Goal: Task Accomplishment & Management: Manage account settings

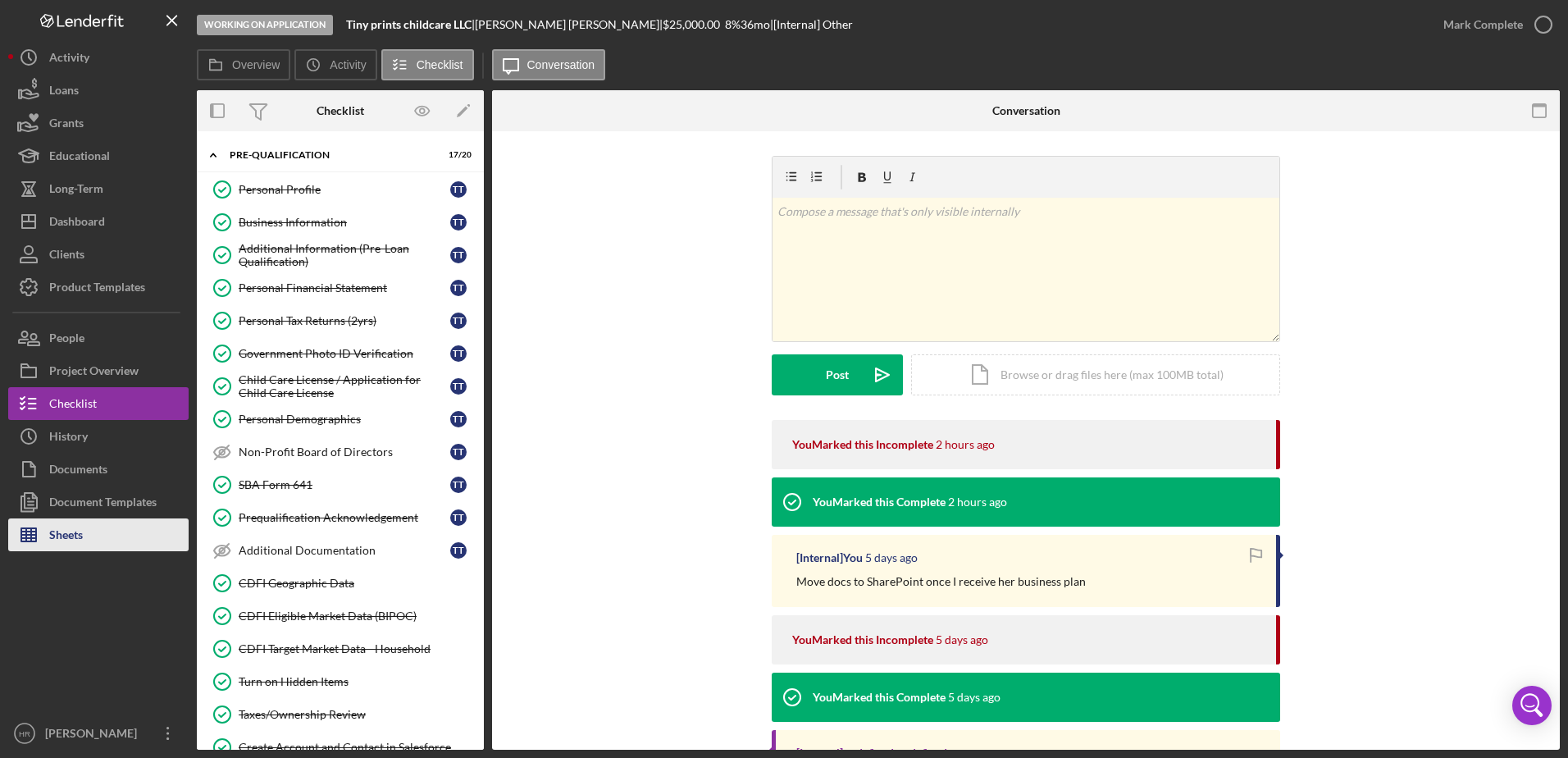
scroll to position [84, 0]
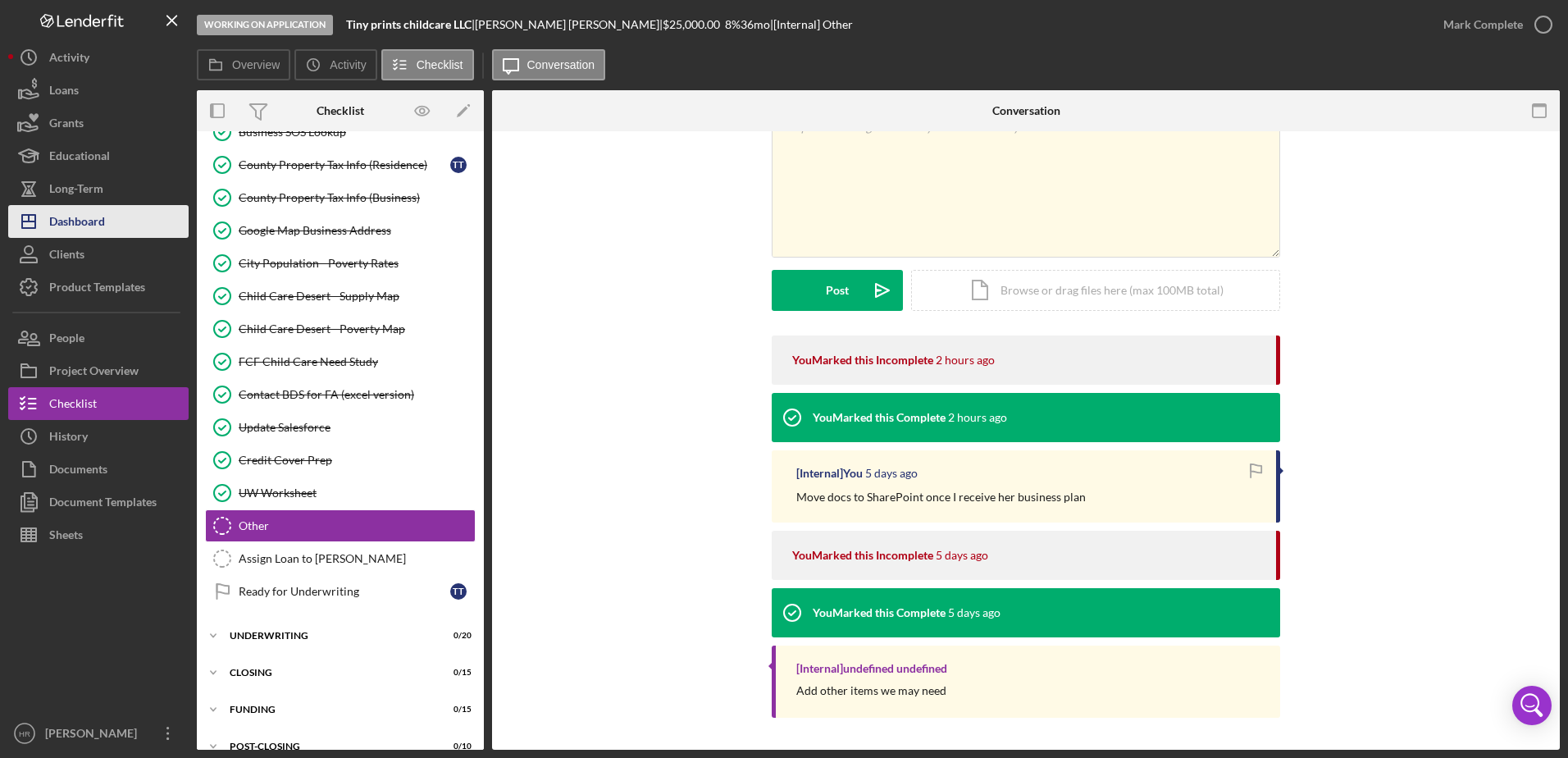
click at [69, 220] on div "Dashboard" at bounding box center [77, 223] width 56 height 37
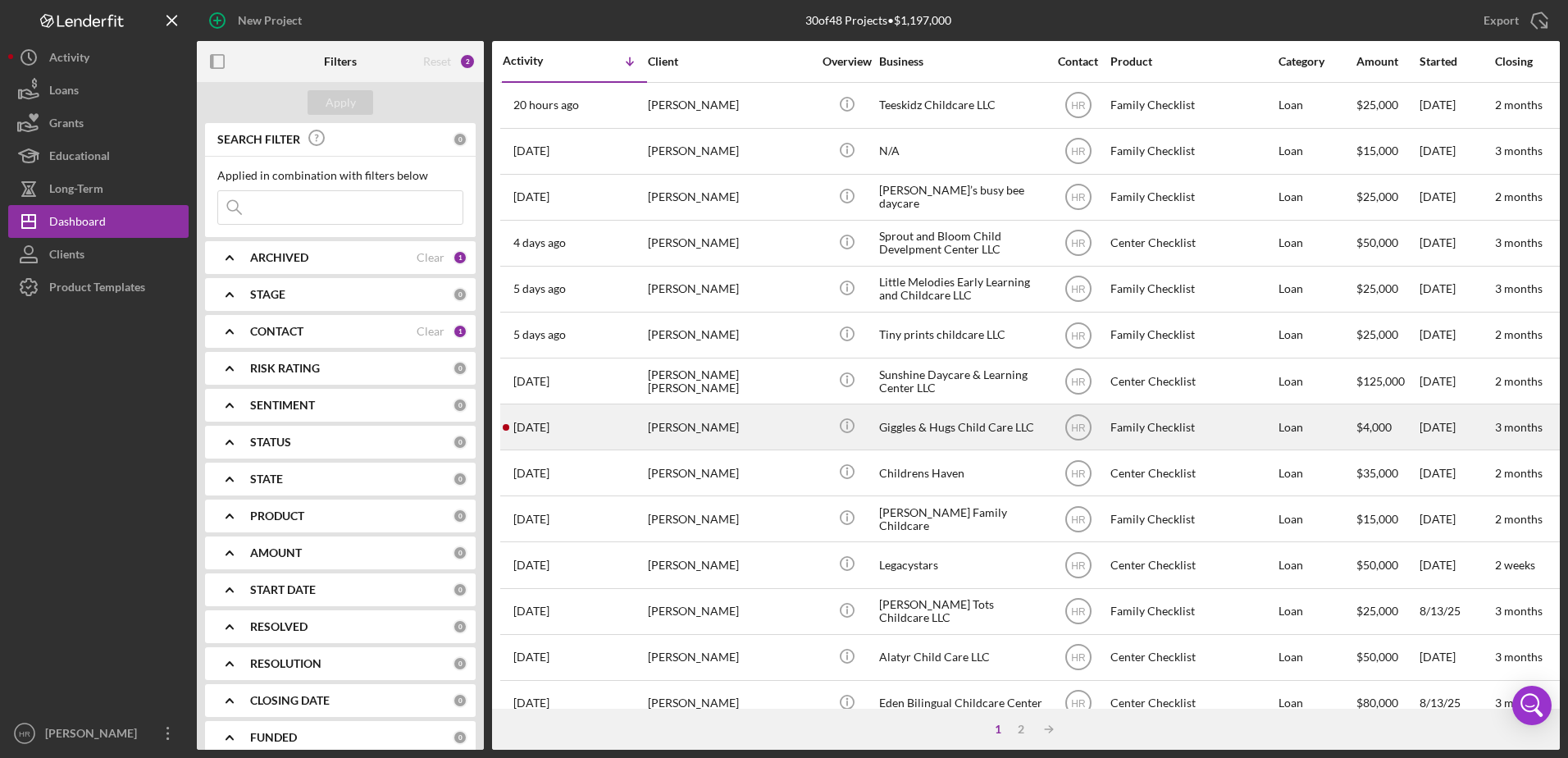
click at [950, 423] on div "Giggles & Hugs Child Care LLC" at bounding box center [962, 427] width 164 height 43
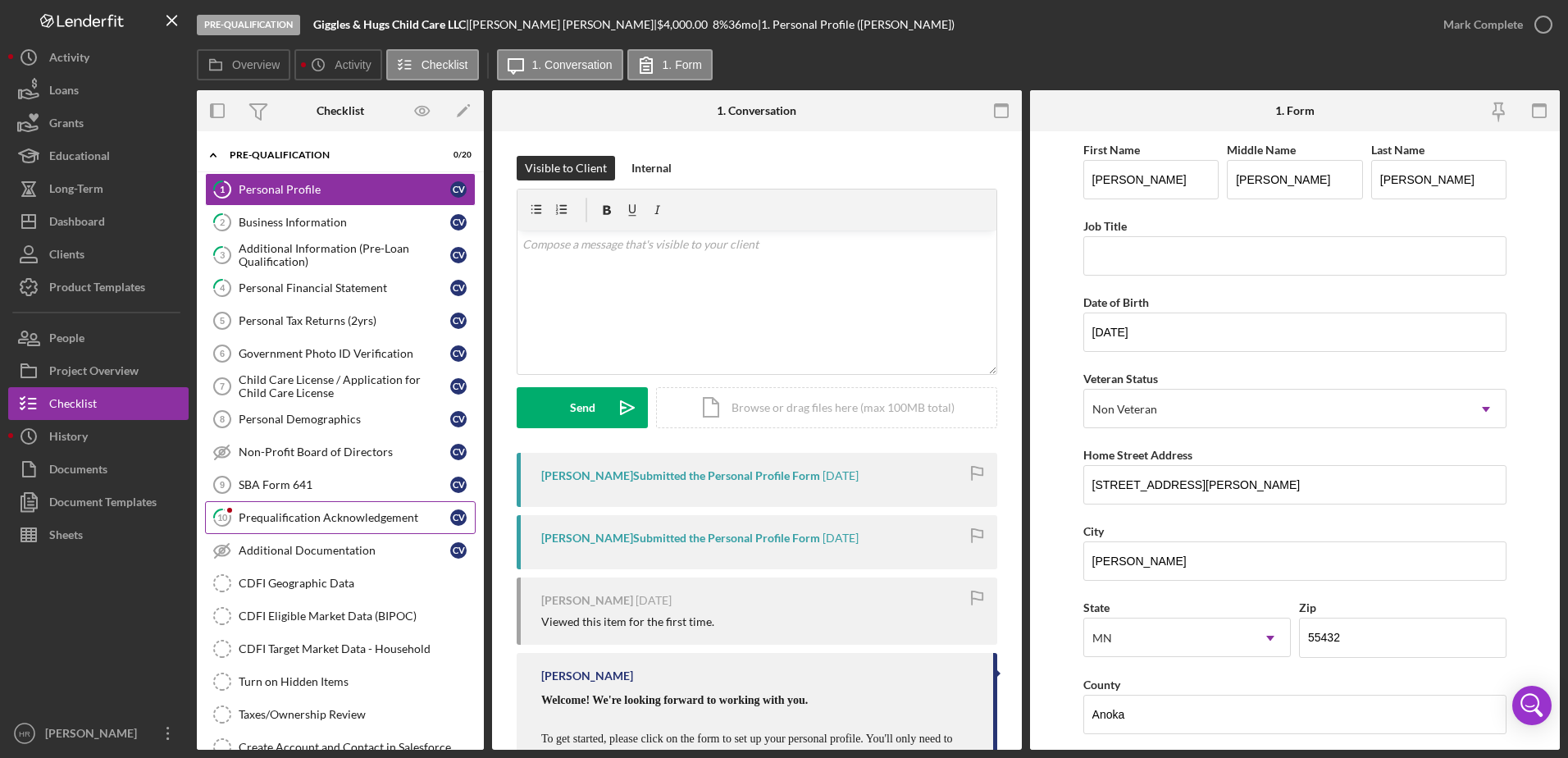
click at [316, 520] on div "Prequalification Acknowledgement" at bounding box center [344, 518] width 211 height 14
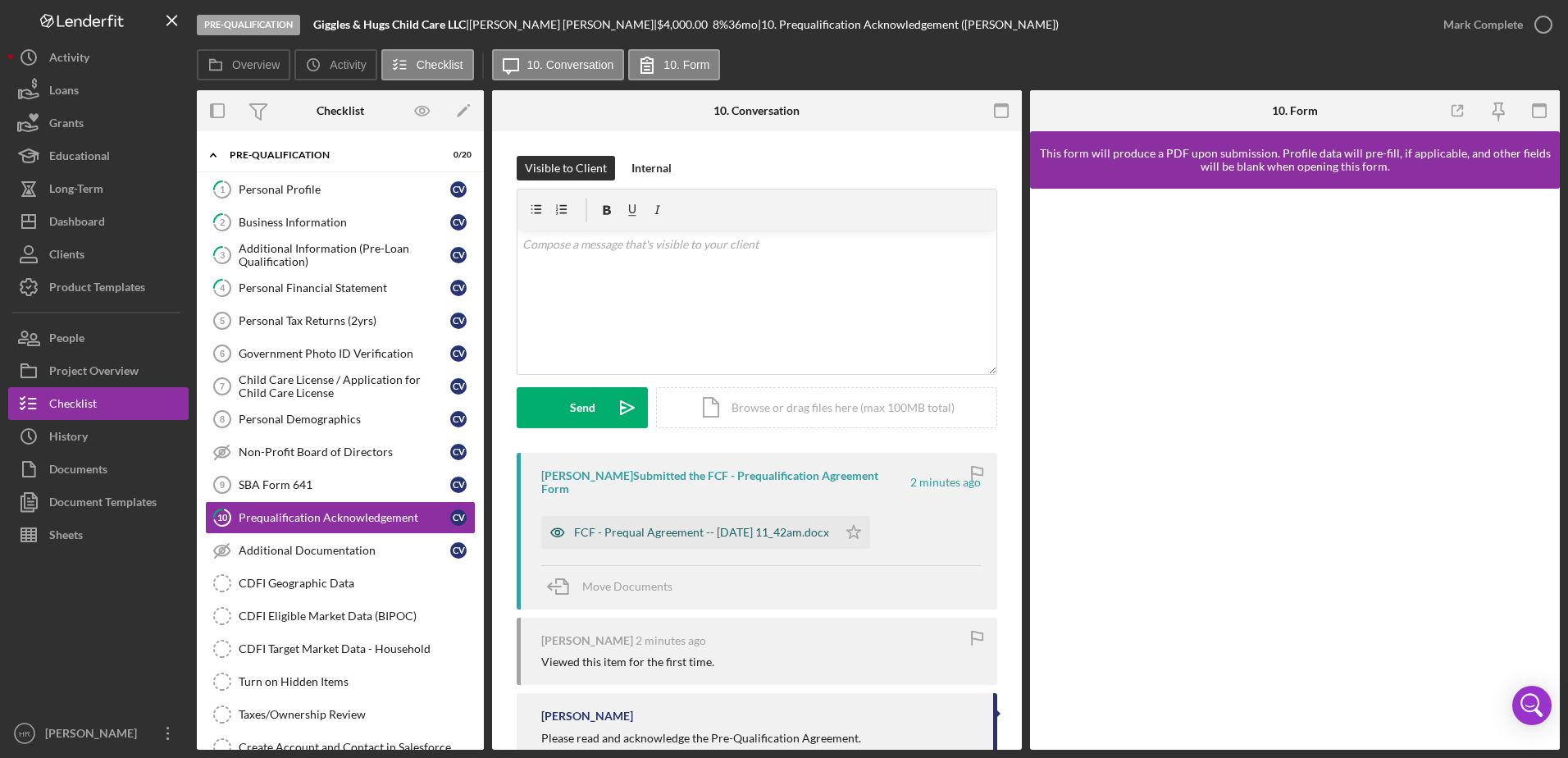
click at [770, 525] on div "FCF - Prequal Agreement -- [DATE] 11_42am.docx" at bounding box center [702, 532] width 255 height 14
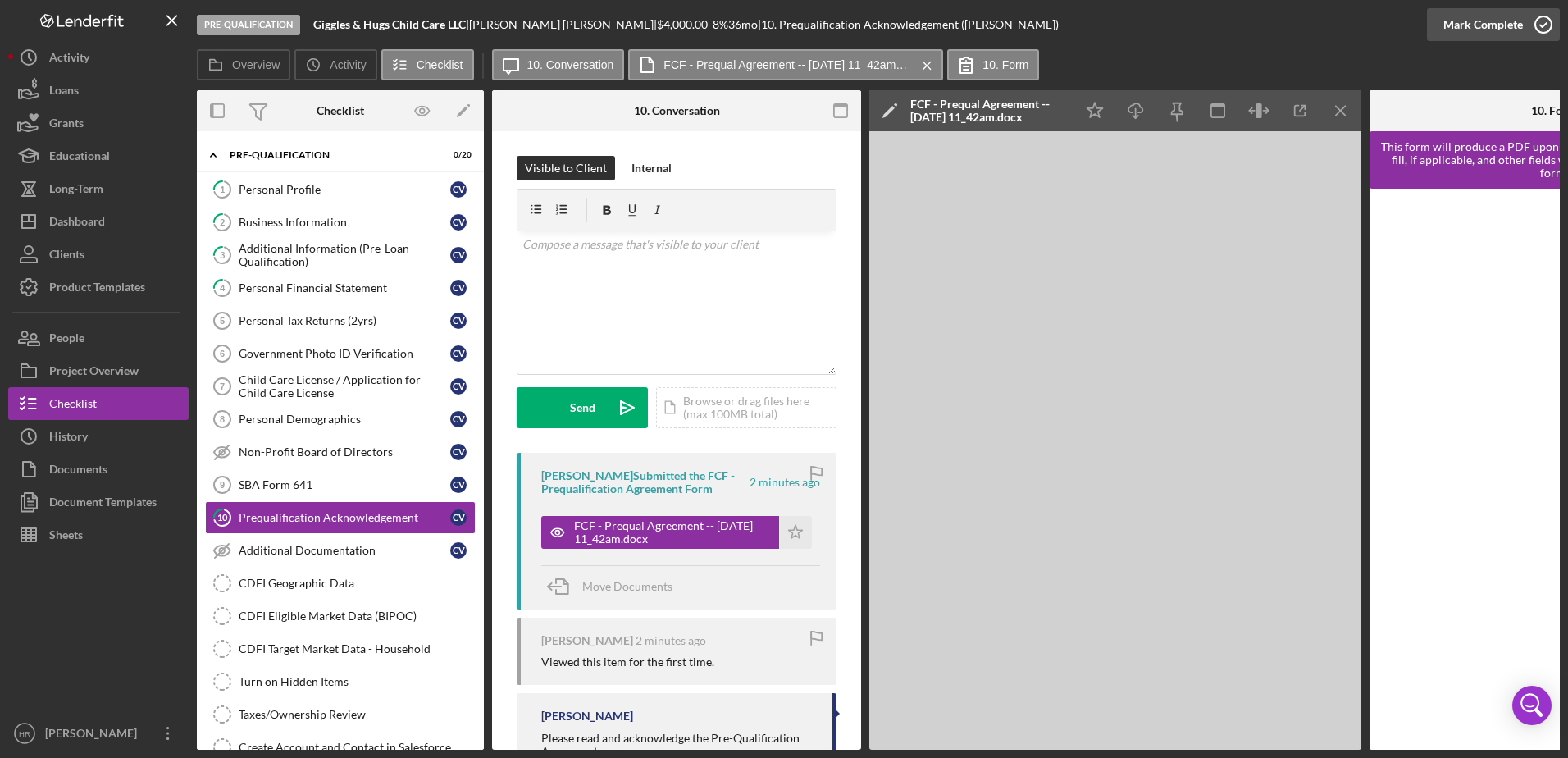
click at [1538, 15] on icon "button" at bounding box center [1543, 24] width 41 height 41
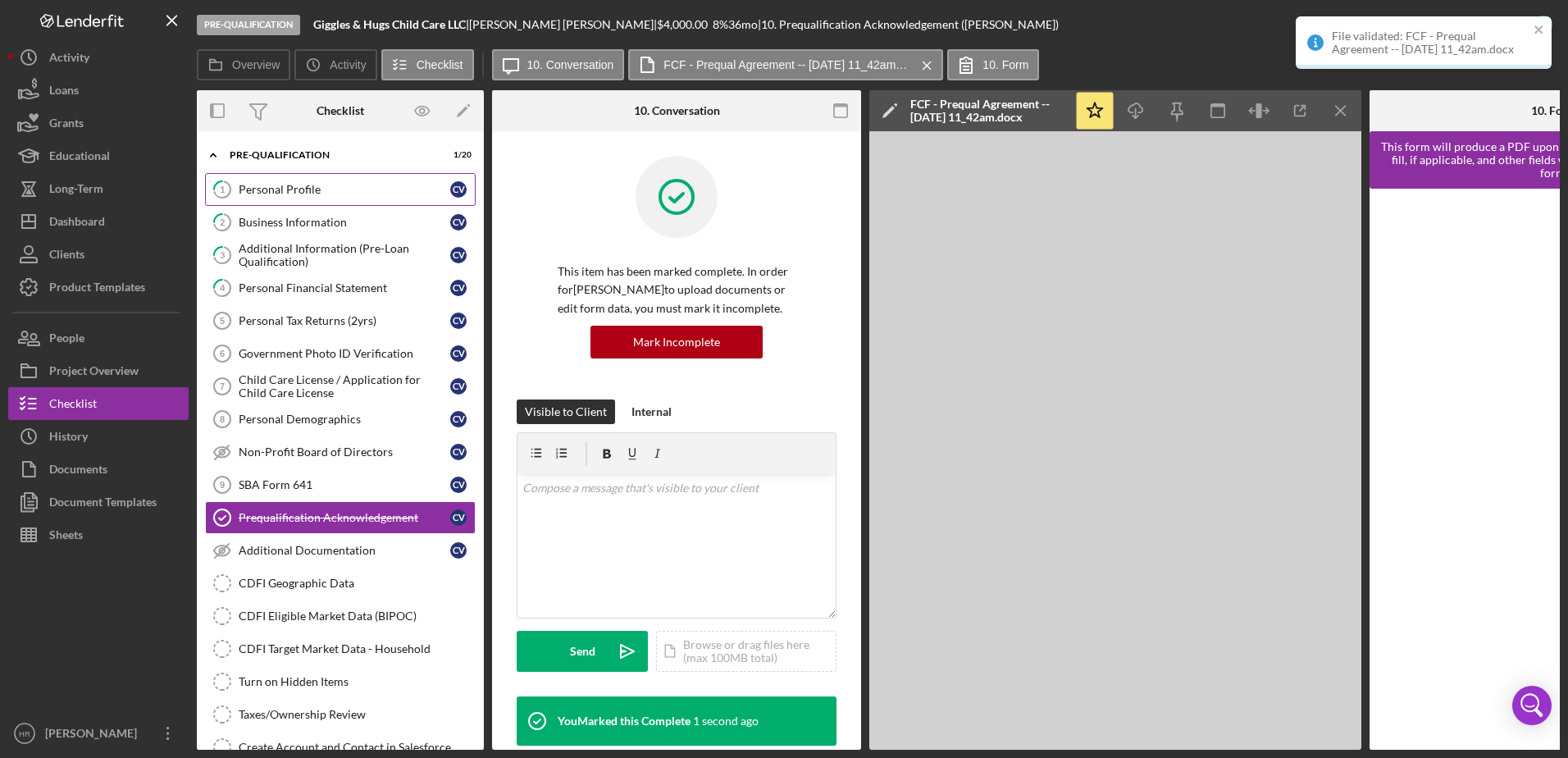
click at [320, 203] on link "1 Personal Profile C V" at bounding box center [340, 189] width 270 height 33
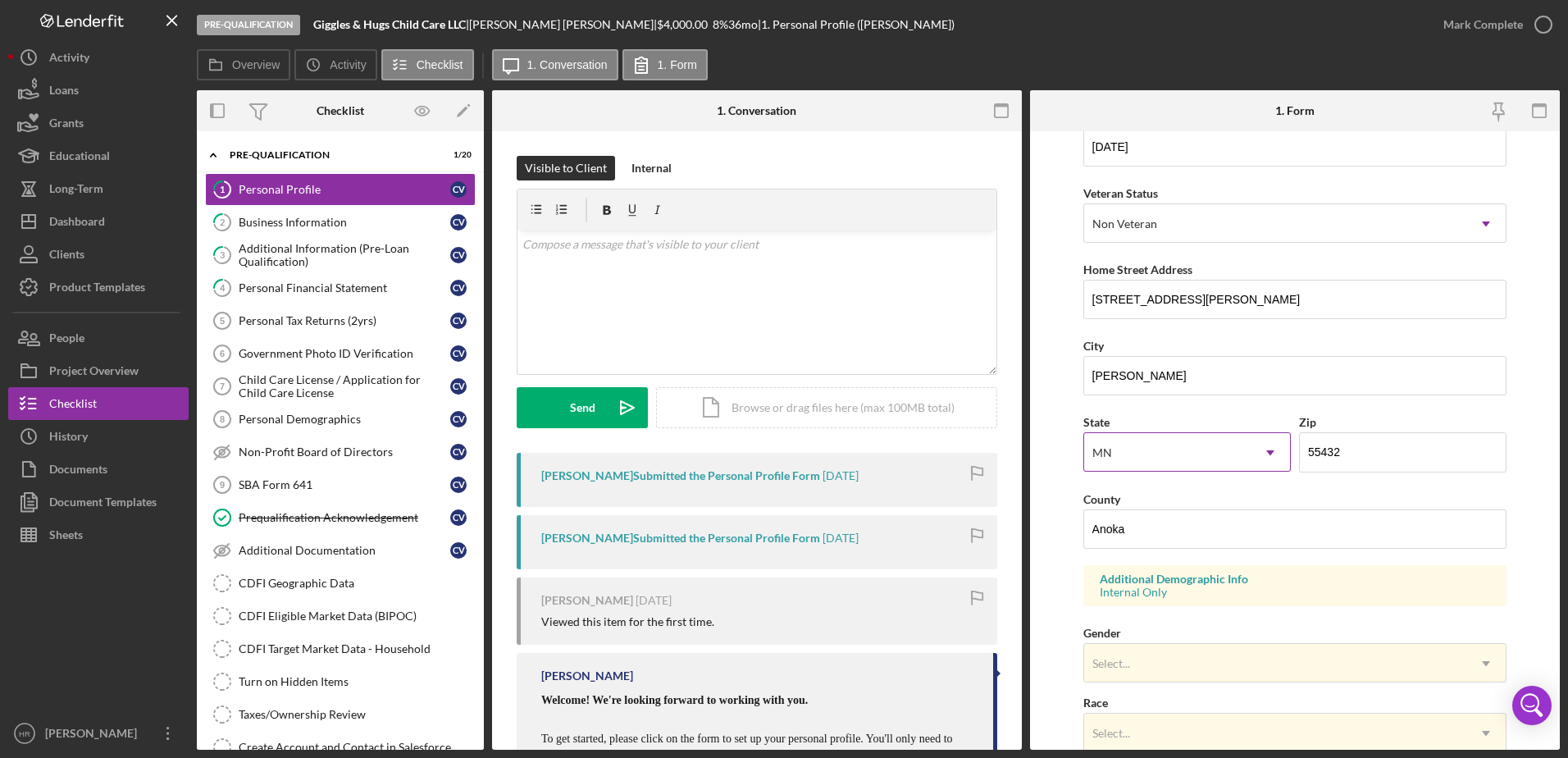
scroll to position [246, 0]
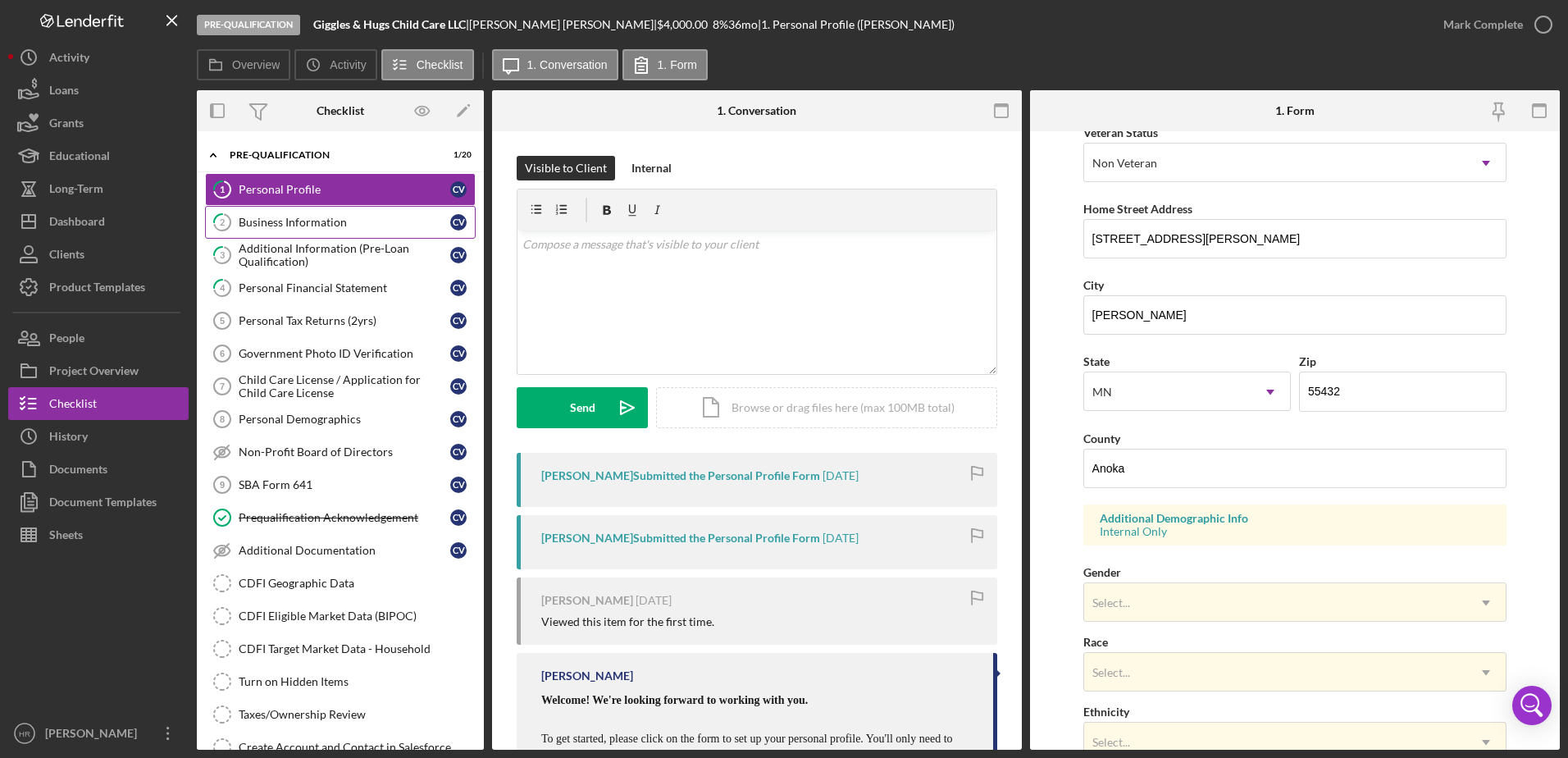
click at [295, 218] on div "Business Information" at bounding box center [344, 222] width 211 height 14
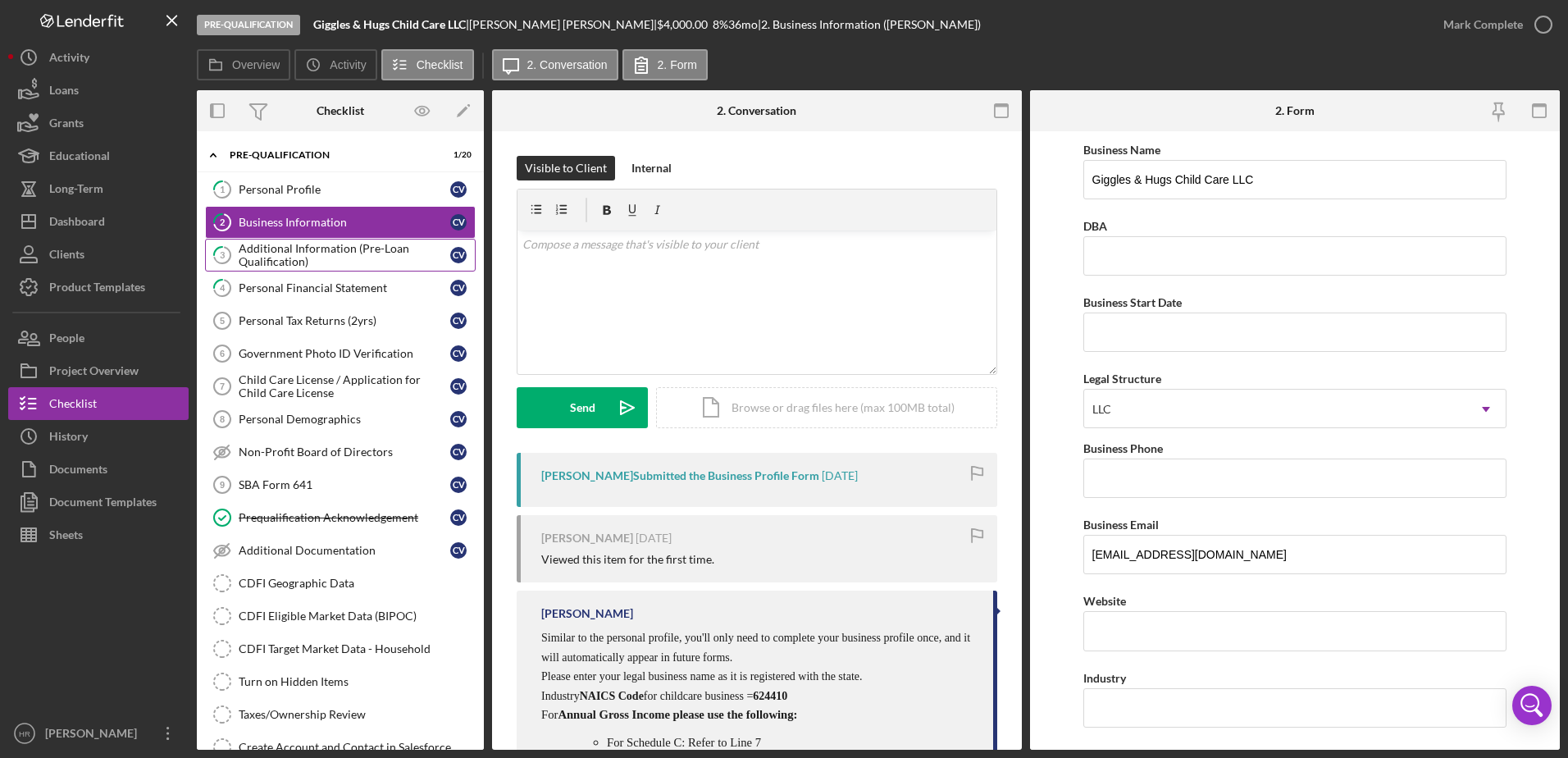
click at [308, 254] on div "Additional Information (Pre-Loan Qualification)" at bounding box center [344, 255] width 211 height 26
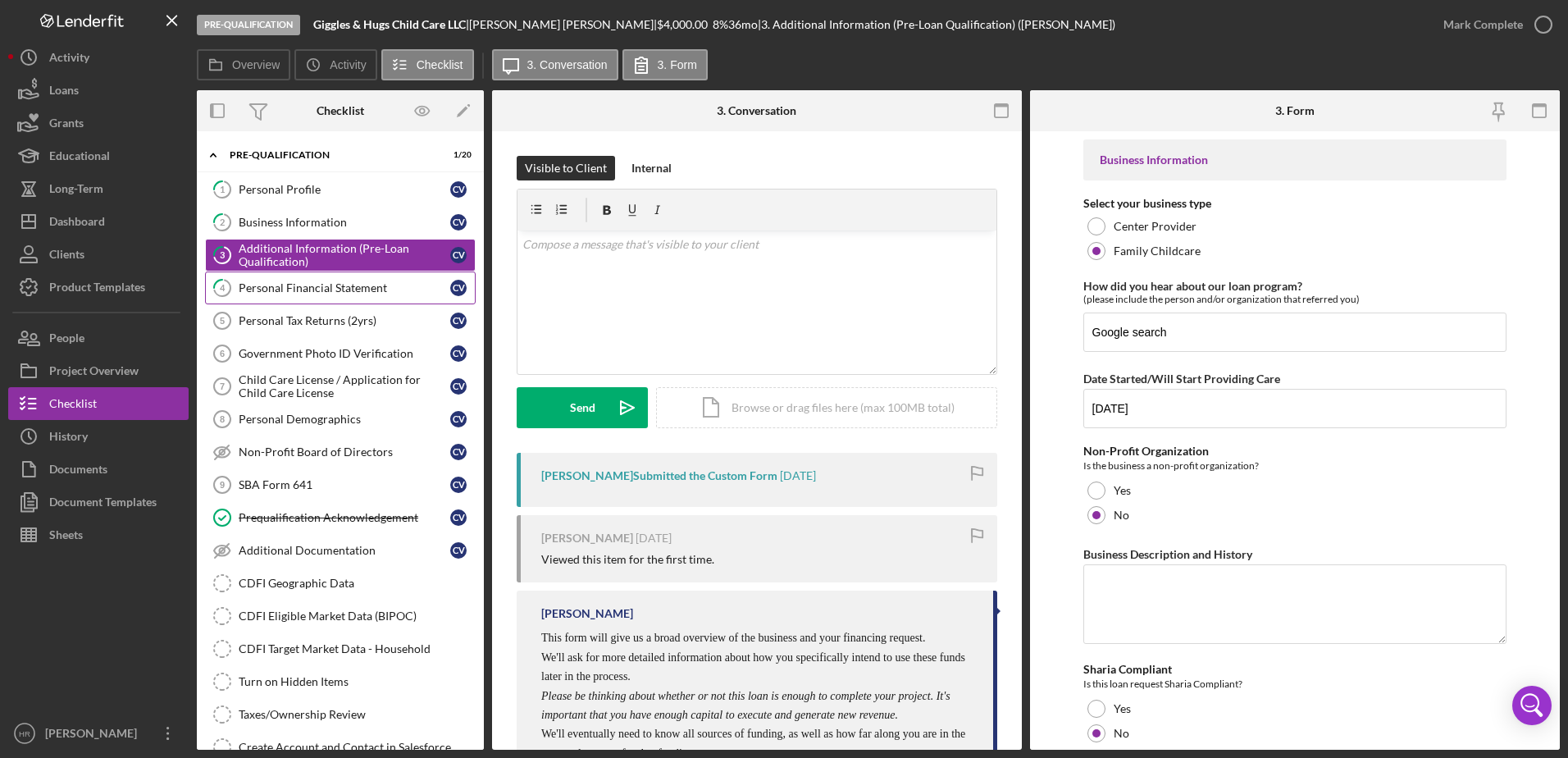
click at [300, 278] on link "4 Personal Financial Statement C V" at bounding box center [340, 288] width 270 height 33
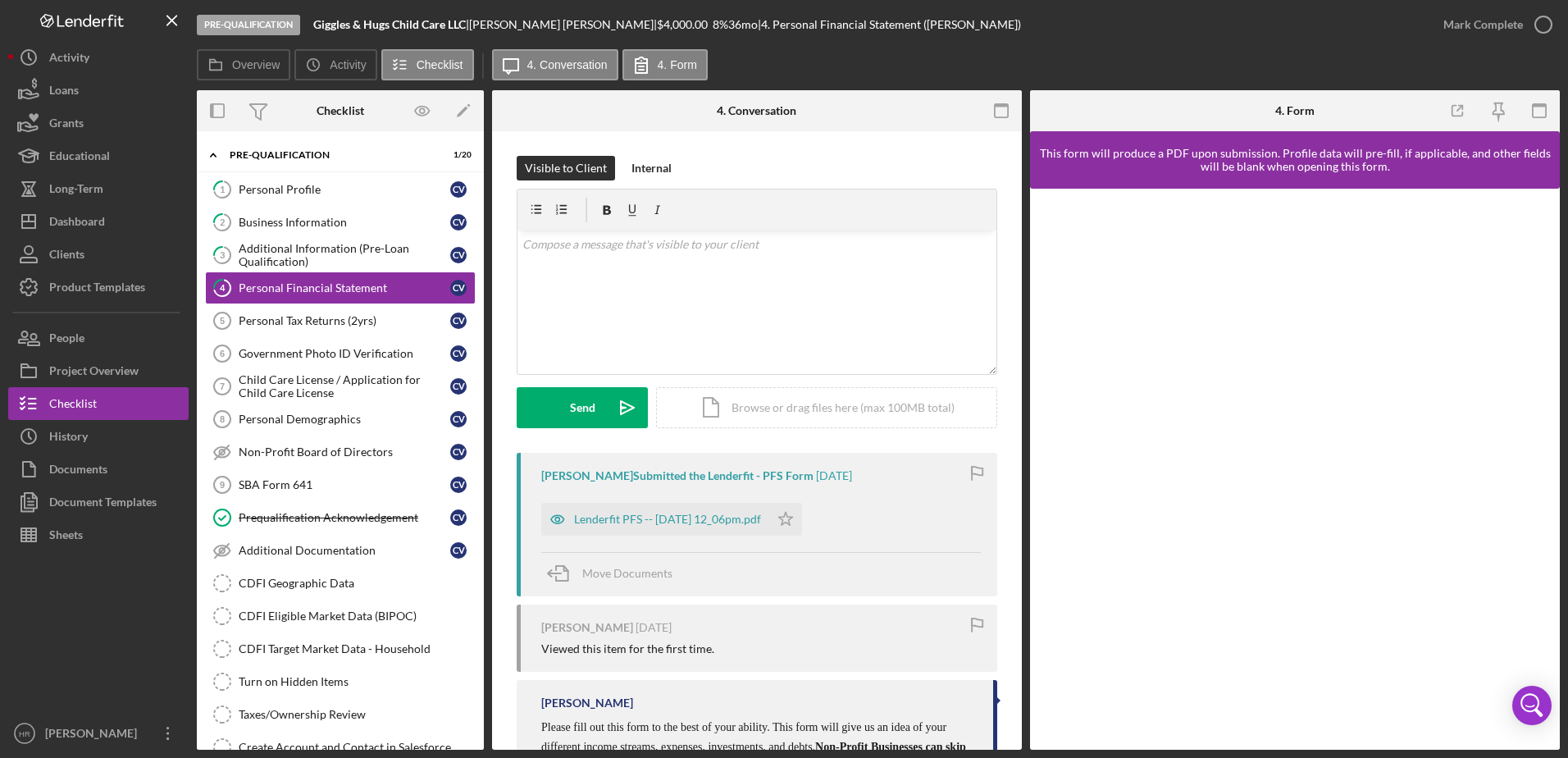
scroll to position [82, 0]
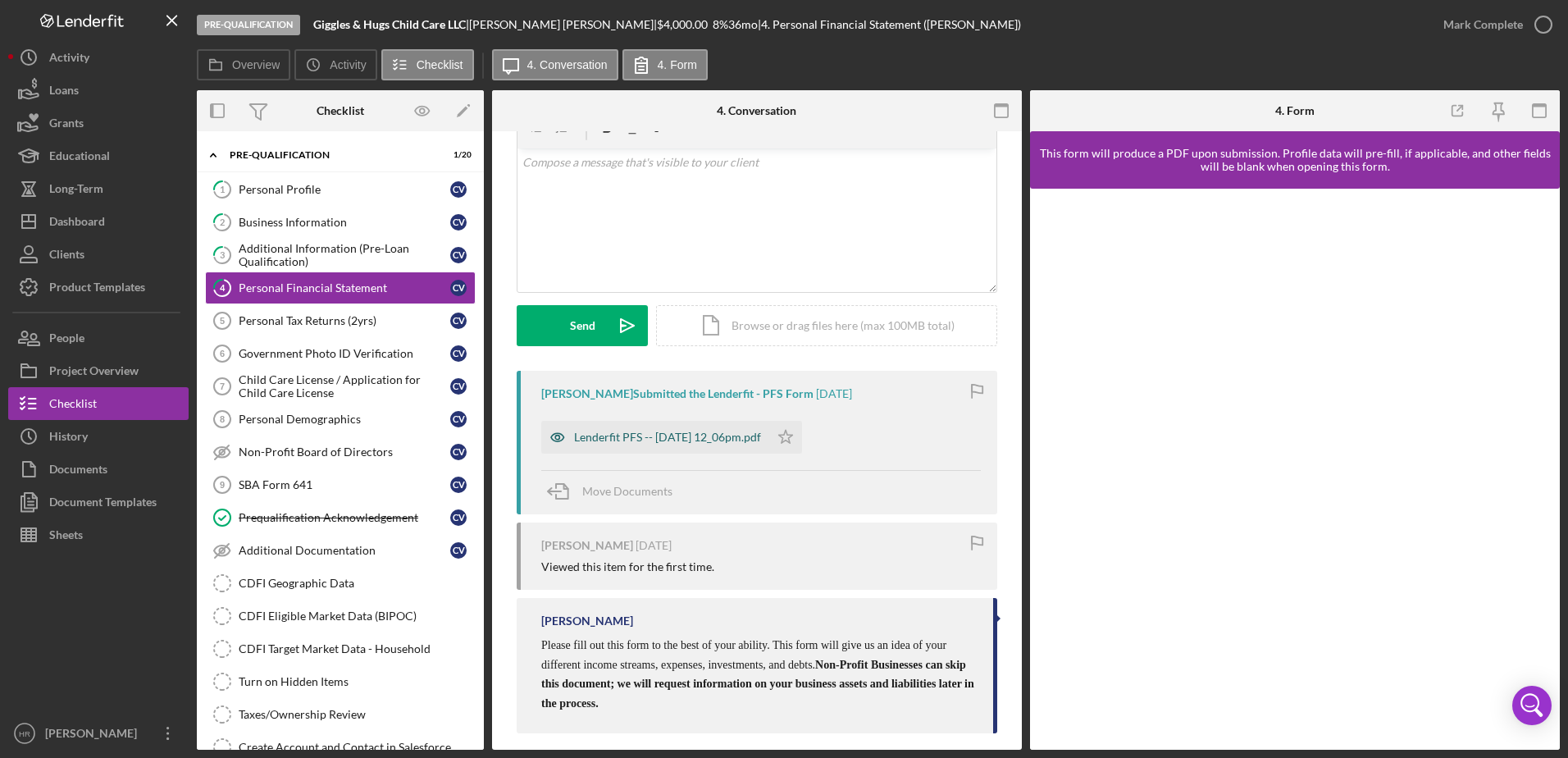
click at [628, 437] on div "Lenderfit PFS -- [DATE] 12_06pm.pdf" at bounding box center [668, 437] width 187 height 14
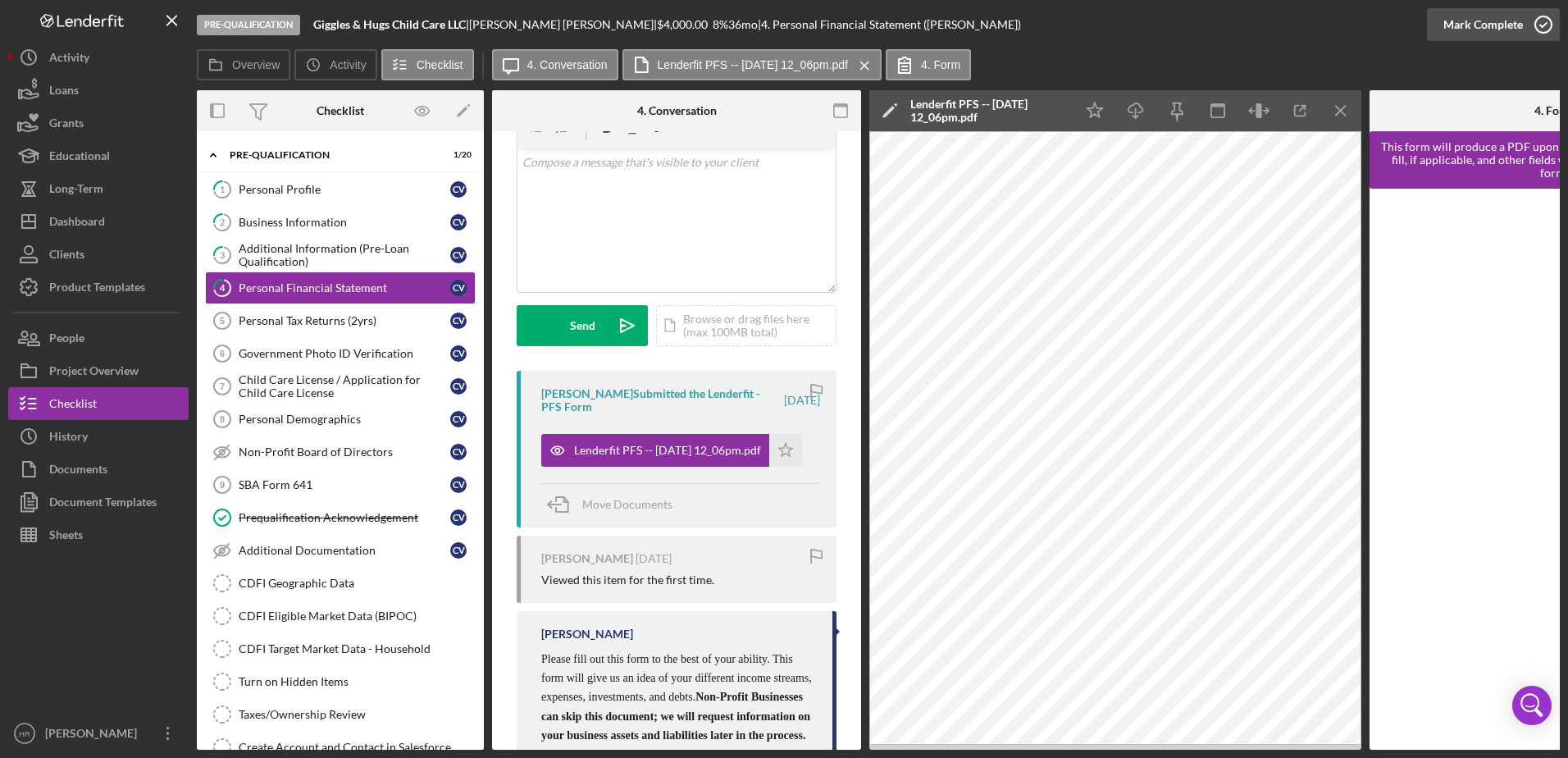
click at [1540, 30] on icon "button" at bounding box center [1543, 24] width 41 height 41
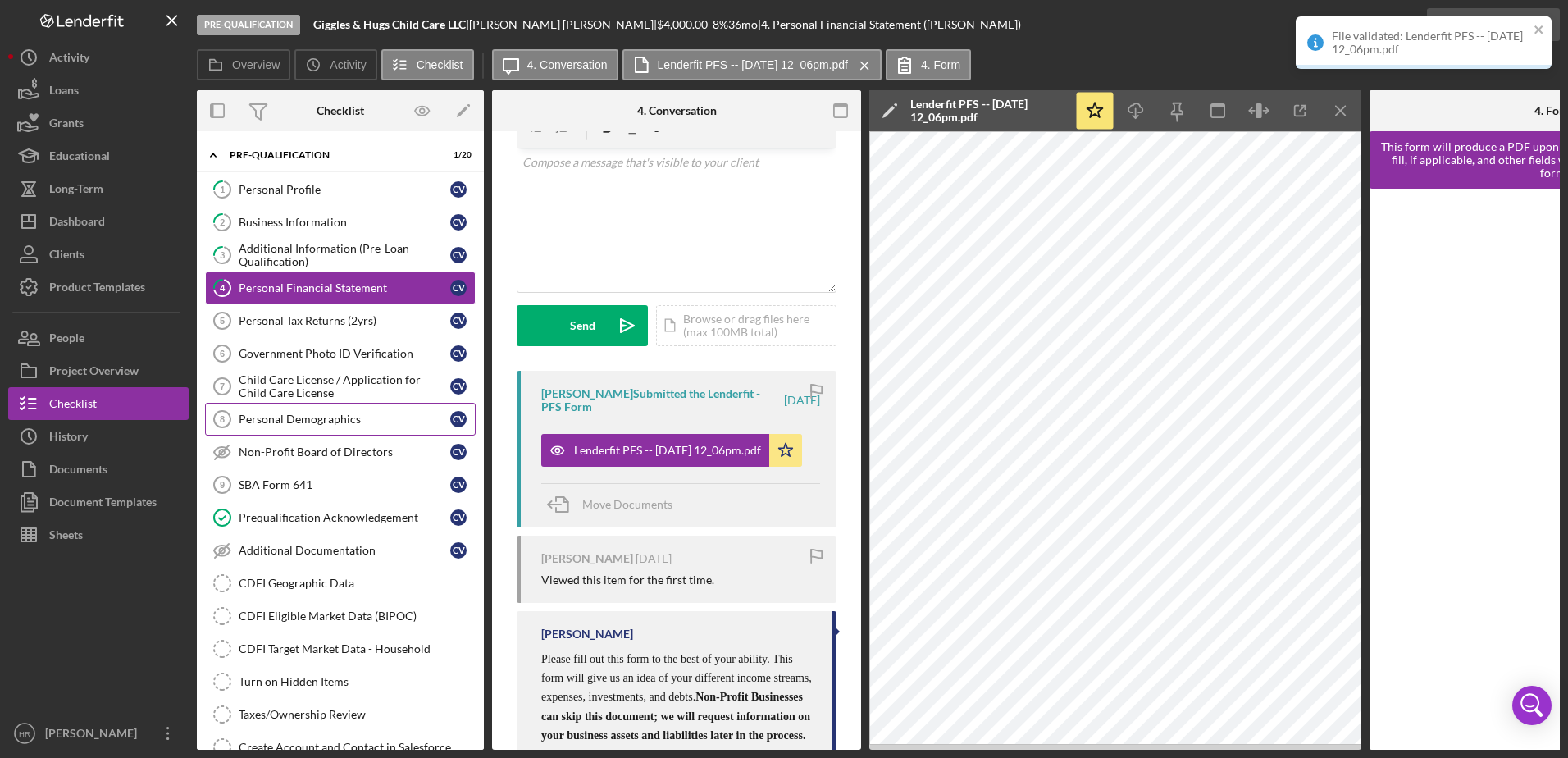
scroll to position [325, 0]
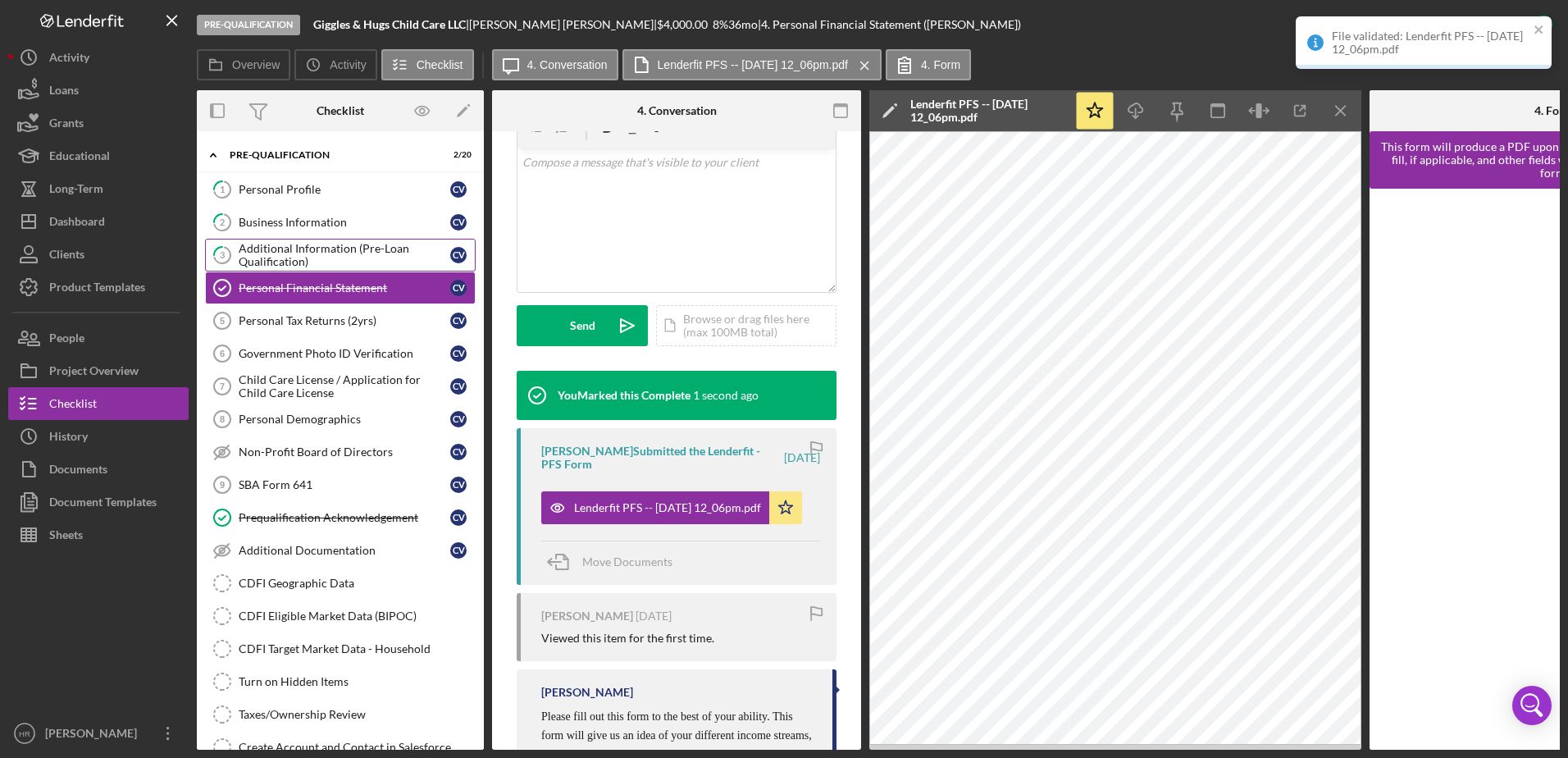
click at [307, 250] on div "Additional Information (Pre-Loan Qualification)" at bounding box center [344, 255] width 211 height 26
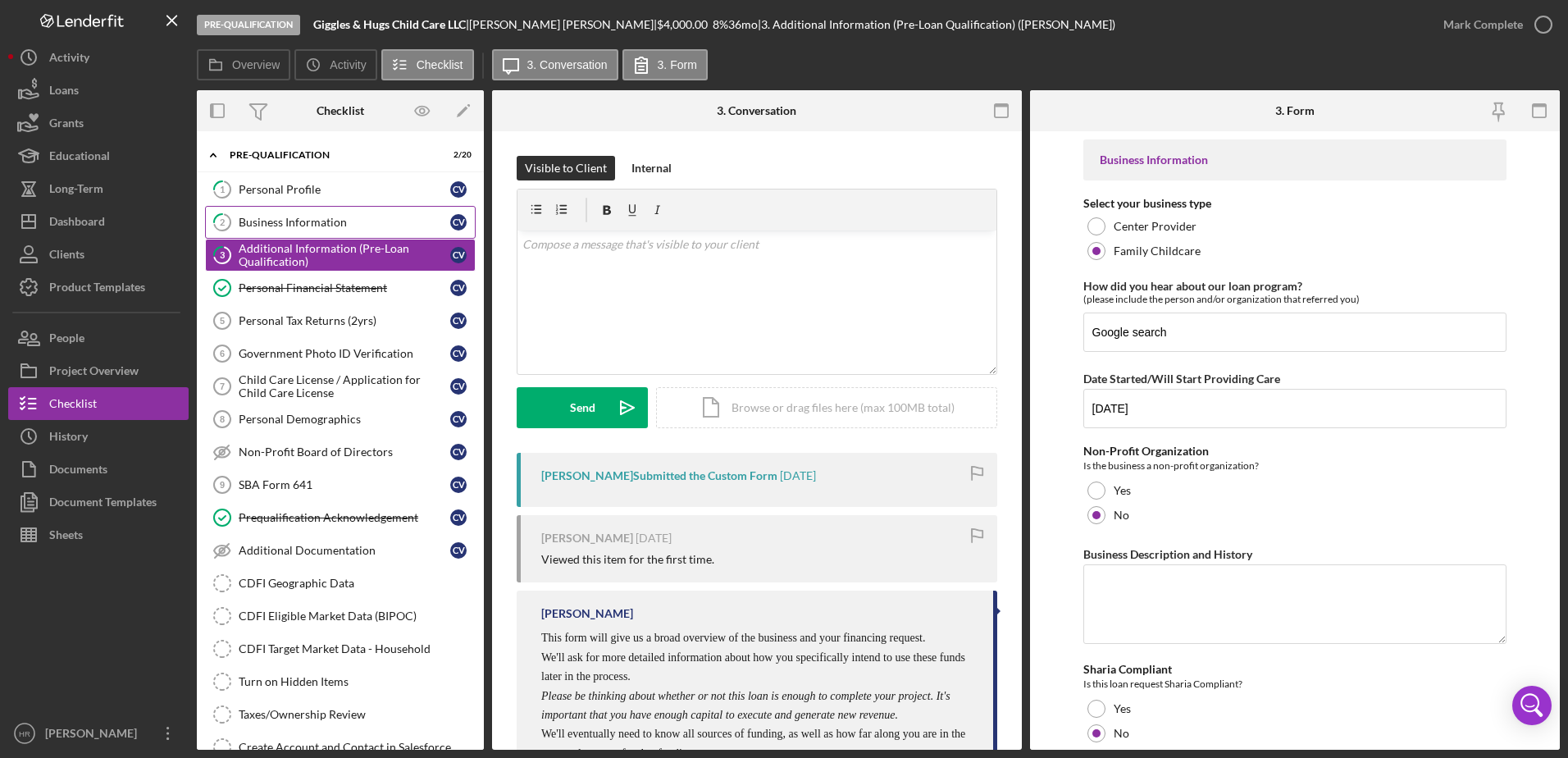
click at [270, 234] on link "2 Business Information C V" at bounding box center [340, 222] width 270 height 33
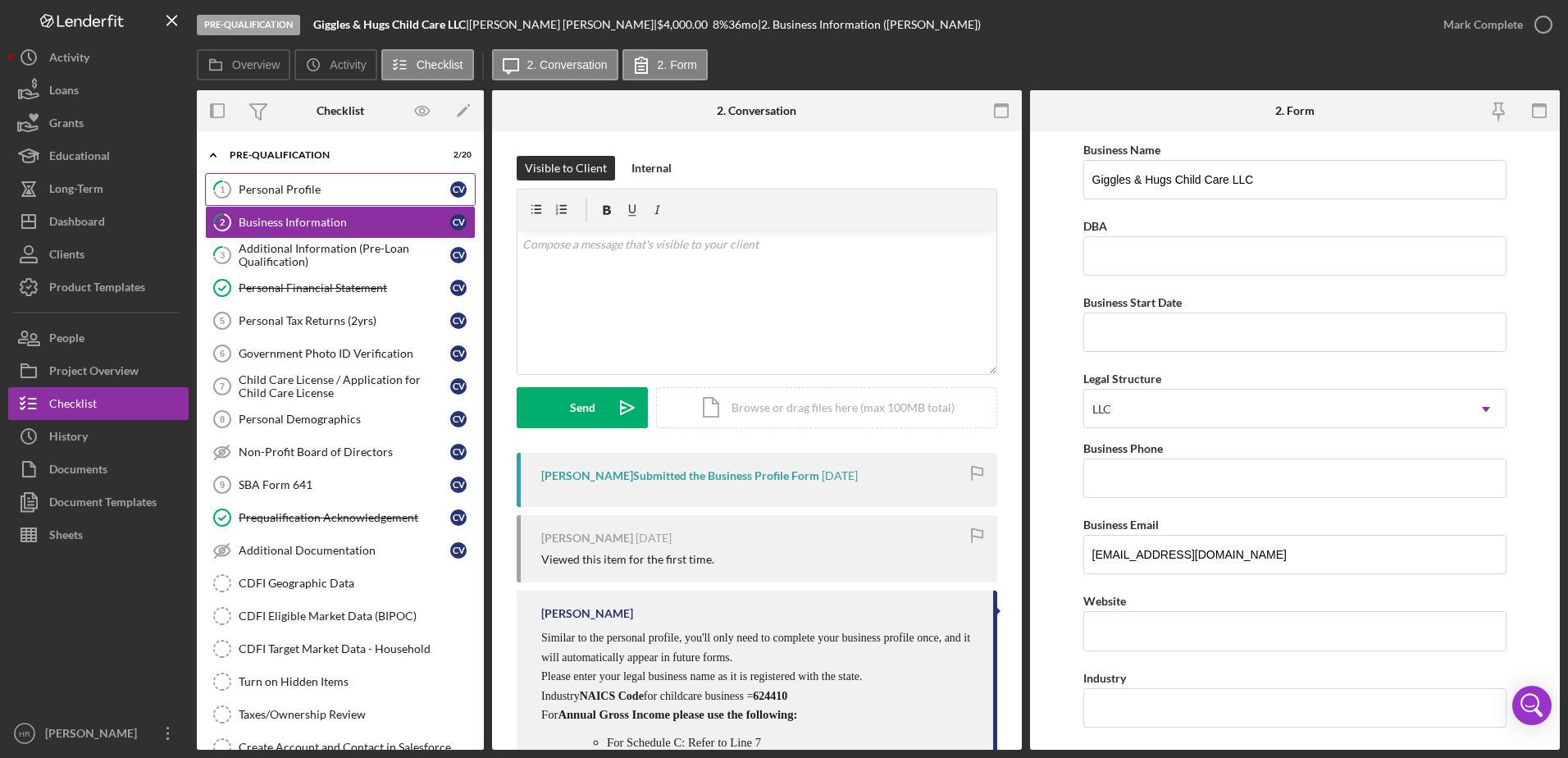
click at [326, 184] on div "Personal Profile" at bounding box center [344, 189] width 211 height 14
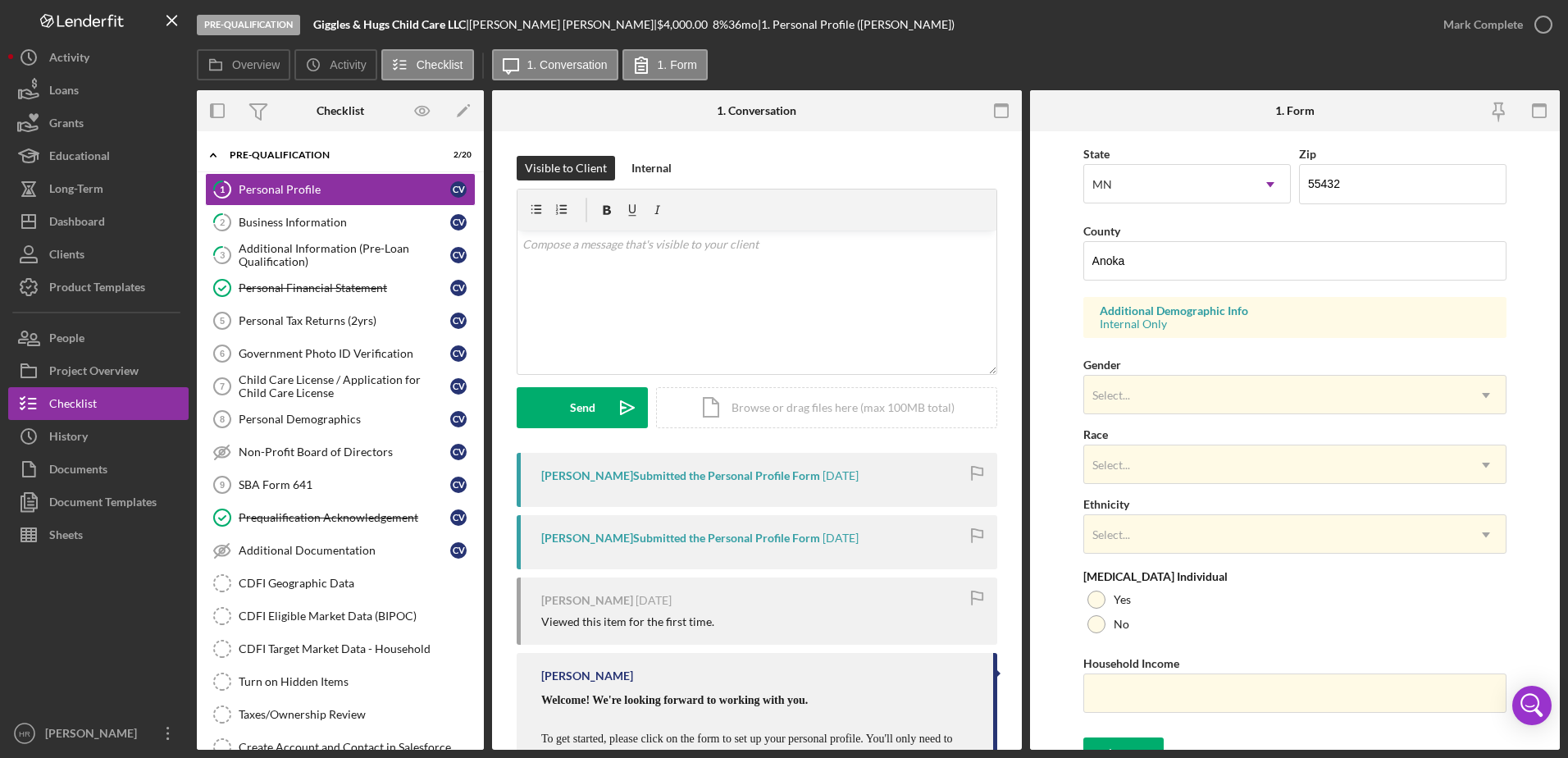
scroll to position [476, 0]
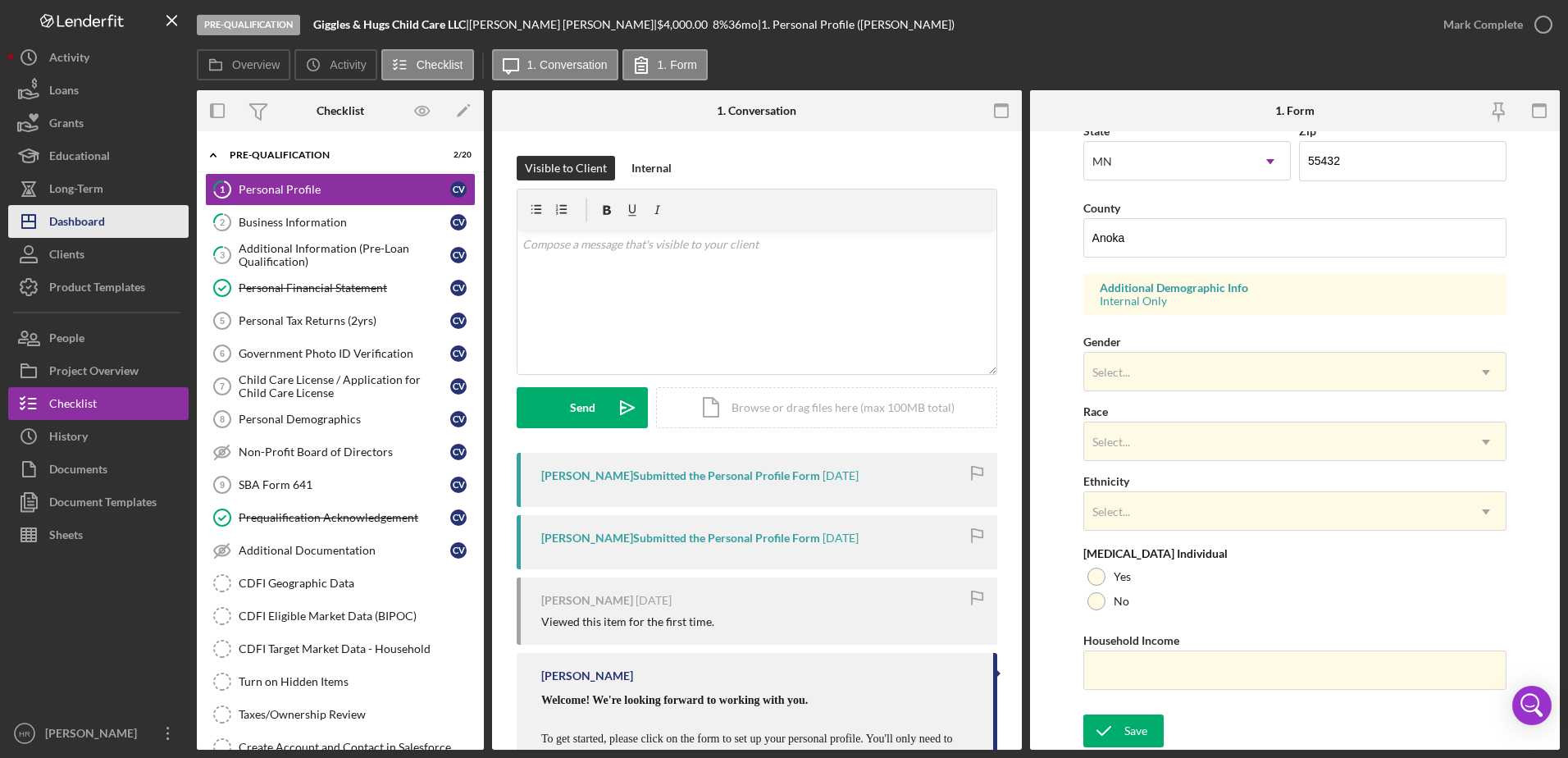
click at [52, 220] on div "Dashboard" at bounding box center [77, 223] width 56 height 37
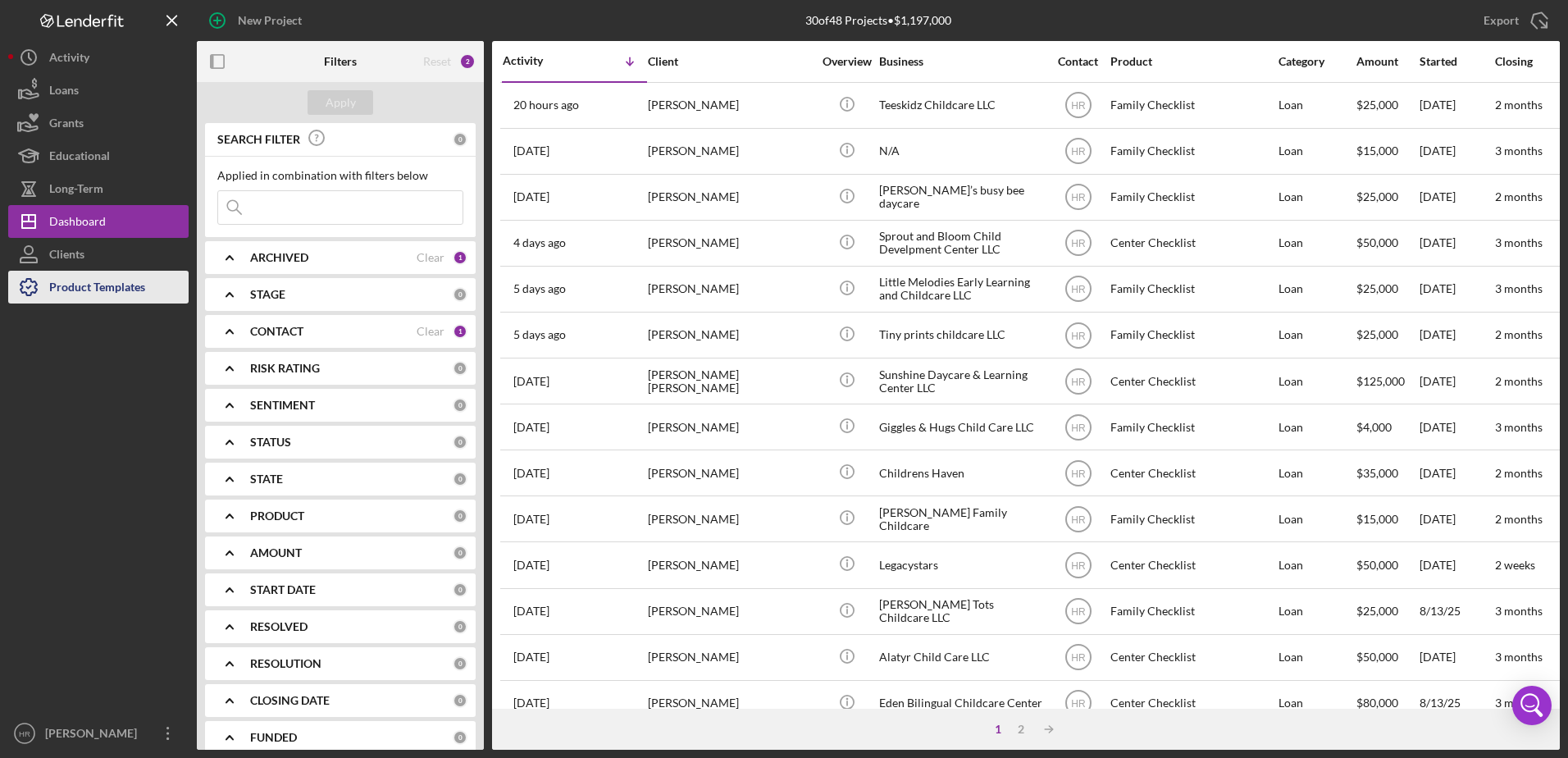
click at [96, 275] on div "Product Templates" at bounding box center [97, 289] width 96 height 37
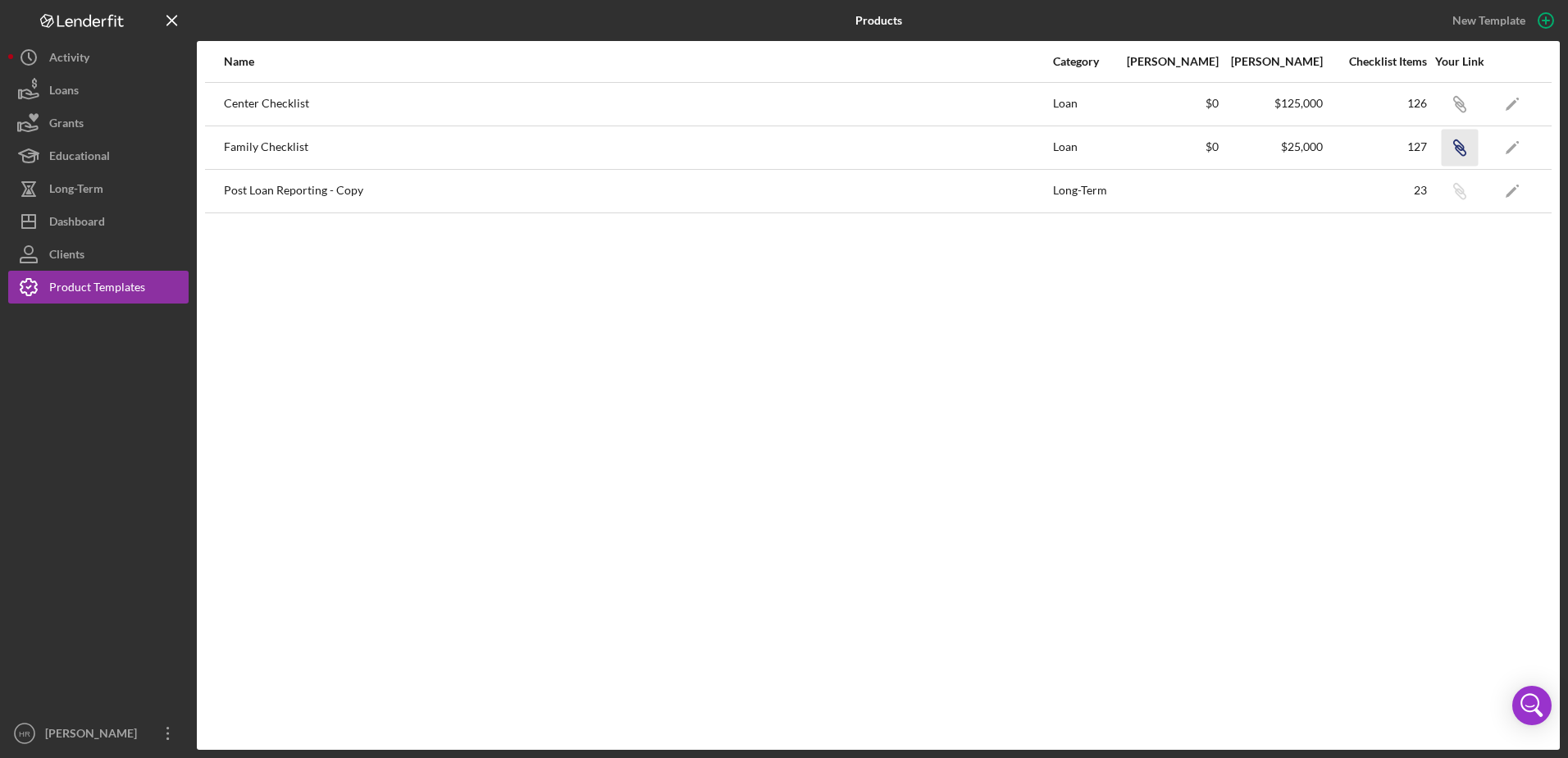
click at [1457, 152] on icon "Icon/Link" at bounding box center [1459, 147] width 37 height 37
drag, startPoint x: 100, startPoint y: 213, endPoint x: 172, endPoint y: 280, distance: 98.4
click at [100, 213] on div "Dashboard" at bounding box center [77, 223] width 56 height 37
